Goal: Navigation & Orientation: Go to known website

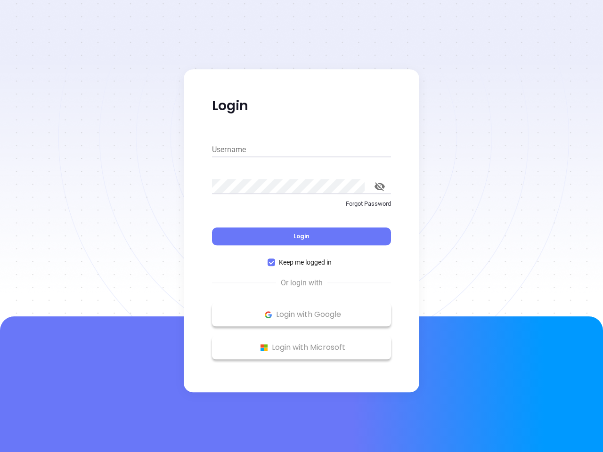
click at [302, 226] on div "Login" at bounding box center [301, 230] width 179 height 29
click at [302, 150] on input "Username" at bounding box center [301, 149] width 179 height 15
click at [380, 187] on icon "toggle password visibility" at bounding box center [380, 186] width 10 height 9
click at [302, 237] on span "Login" at bounding box center [302, 236] width 16 height 8
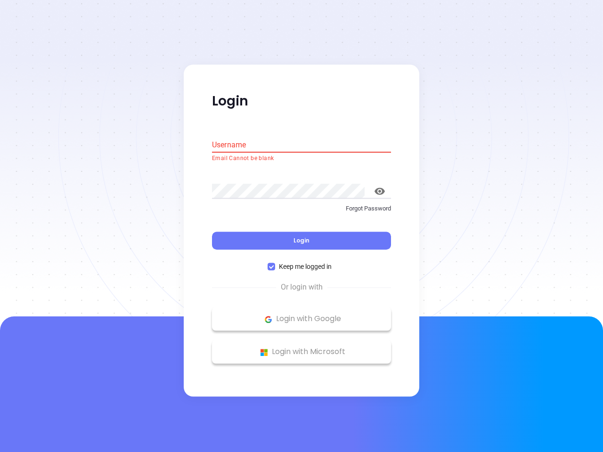
click at [302, 262] on span "Keep me logged in" at bounding box center [305, 267] width 60 height 10
click at [275, 263] on input "Keep me logged in" at bounding box center [272, 267] width 8 height 8
checkbox input "false"
click at [302, 315] on p "Login with Google" at bounding box center [302, 319] width 170 height 14
click at [302, 348] on p "Login with Microsoft" at bounding box center [302, 352] width 170 height 14
